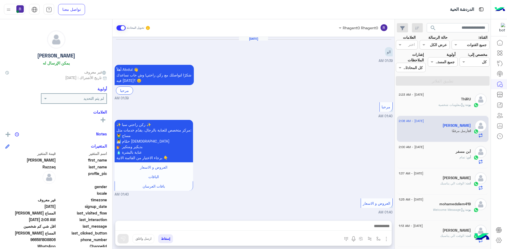
scroll to position [328, 0]
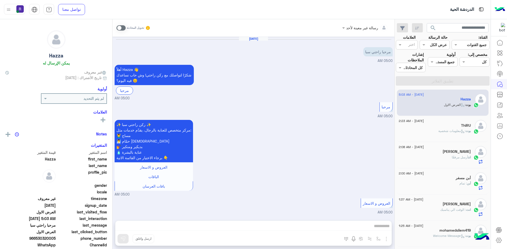
scroll to position [819, 0]
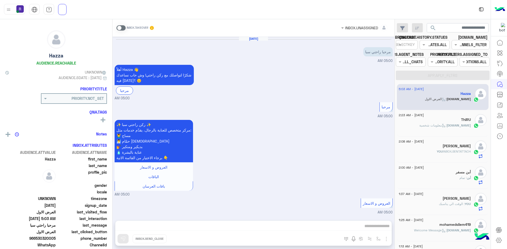
scroll to position [819, 0]
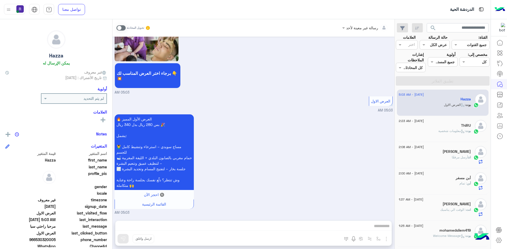
click at [449, 130] on span ": معلومات شخصية" at bounding box center [451, 131] width 27 height 4
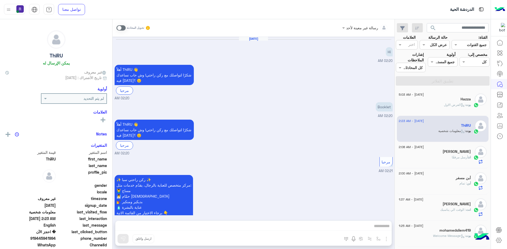
scroll to position [276, 0]
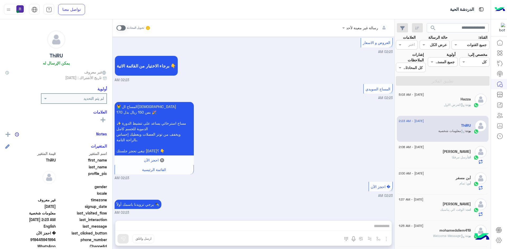
click at [447, 105] on span ": العرض الاول" at bounding box center [455, 105] width 22 height 4
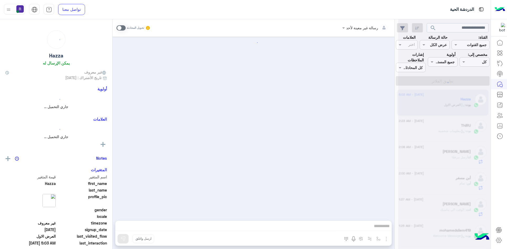
scroll to position [819, 0]
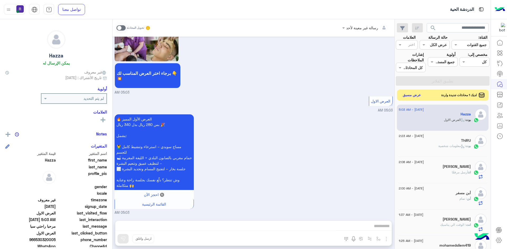
click at [411, 94] on button "عرض مسبق" at bounding box center [412, 95] width 22 height 7
